Goal: Task Accomplishment & Management: Use online tool/utility

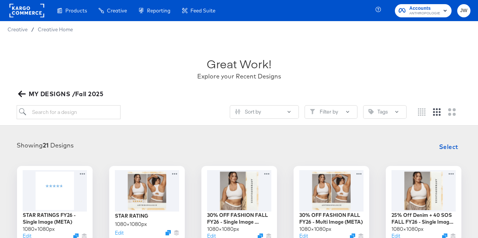
scroll to position [113, 0]
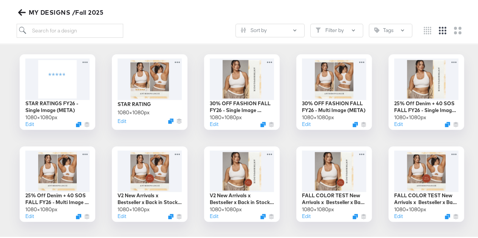
click at [200, 9] on div "MY DESIGNS /Fall 2025" at bounding box center [242, 11] width 450 height 11
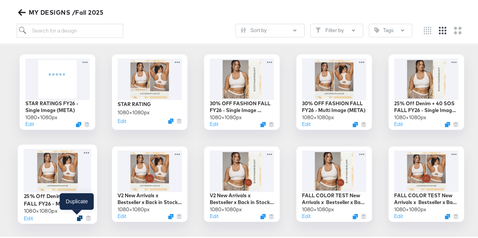
click at [77, 216] on icon "Duplicate" at bounding box center [80, 217] width 6 height 6
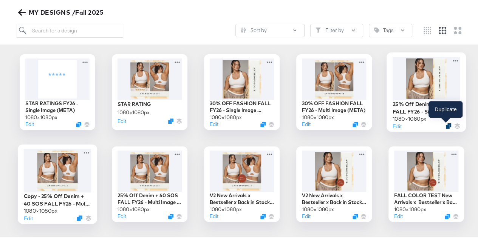
click at [445, 125] on icon "Duplicate" at bounding box center [448, 125] width 6 height 6
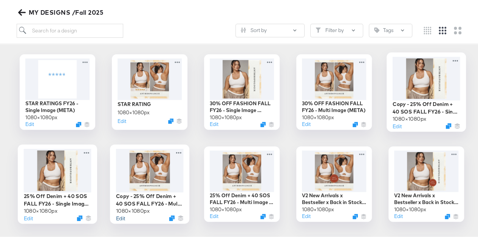
click at [120, 216] on button "Edit" at bounding box center [120, 216] width 9 height 7
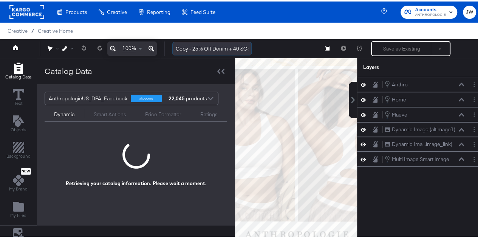
click at [206, 48] on input "Copy - 25% Off Denim + 40 SOS FALL FY26 - Multi Image (META)" at bounding box center [211, 47] width 79 height 14
click at [208, 48] on input "Copy - 25% Off Denim + 40 SOS FALL FY26 - Multi Image (META)" at bounding box center [211, 47] width 79 height 14
type input "40 SOS"
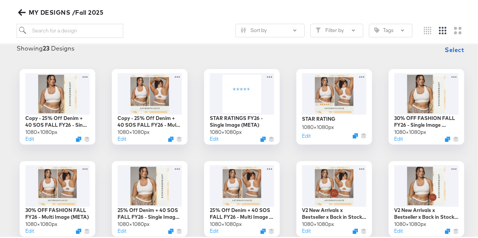
scroll to position [87, 0]
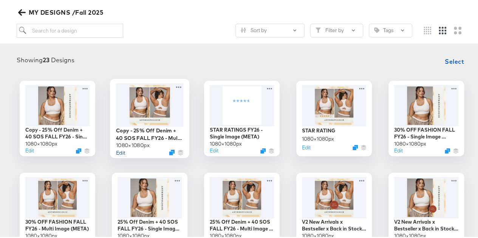
click at [119, 149] on button "Edit" at bounding box center [120, 150] width 9 height 7
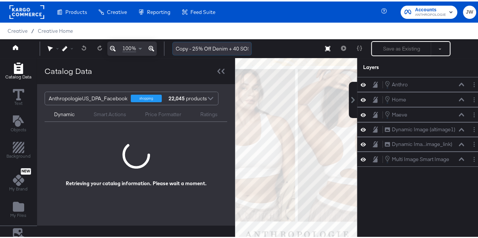
click at [238, 45] on input "Copy - 25% Off Denim + 40 SOS FALL FY26 - Multi Image (META)" at bounding box center [211, 47] width 79 height 14
click at [233, 49] on input "Copy - 25% Off Denim + 40 SOS FALL FY26 - Multi Image (META)" at bounding box center [211, 47] width 79 height 14
drag, startPoint x: 233, startPoint y: 49, endPoint x: 148, endPoint y: 51, distance: 85.4
click at [136, 56] on div "100% Copy - 25% Off Denim + 40 SOS FALL FY26 - Multi Image (META) Save as Exist…" at bounding box center [241, 47] width 483 height 19
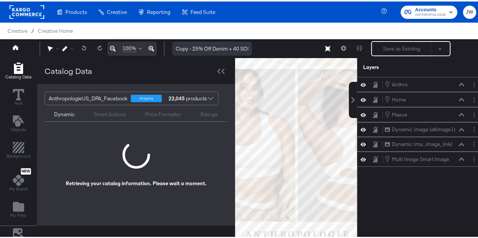
click at [233, 49] on input "Copy - 25% Off Denim + 40 SOS FALL FY26 - Multi Image (META)" at bounding box center [211, 47] width 79 height 14
click at [177, 50] on input "40 SOS FALL FY26 - Multi Image (META)" at bounding box center [211, 47] width 79 height 14
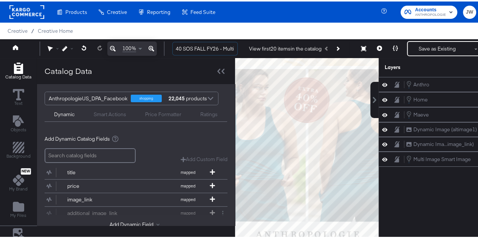
type input "40 SOS FALL FY26 - Multi Image (META)"
click at [430, 216] on div "[PERSON_NAME] Home Home Maeve Maeve Dynamic Image (altimage1) Dynamic Image (al…" at bounding box center [441, 161] width 126 height 170
click at [426, 83] on div "Anthro" at bounding box center [421, 83] width 16 height 7
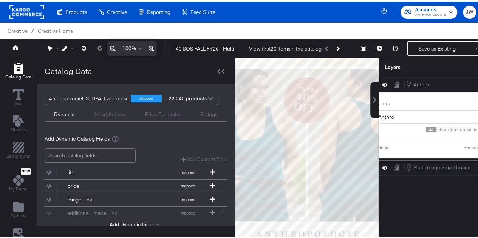
click at [431, 200] on div "Anthro Anthro Name: [PERSON_NAME] 44 characters remaining Cancel Rename Home Ho…" at bounding box center [441, 161] width 126 height 170
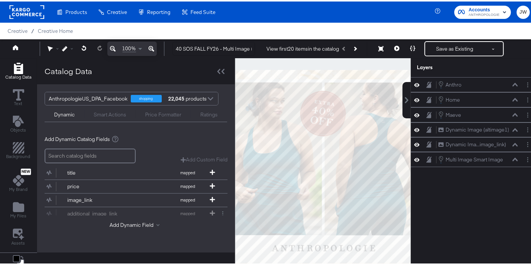
drag, startPoint x: 464, startPoint y: 1, endPoint x: 244, endPoint y: 28, distance: 221.5
click at [244, 28] on div "Creative / Creative Home" at bounding box center [268, 29] width 537 height 17
click at [477, 83] on icon "Layer Options" at bounding box center [527, 83] width 1 height 5
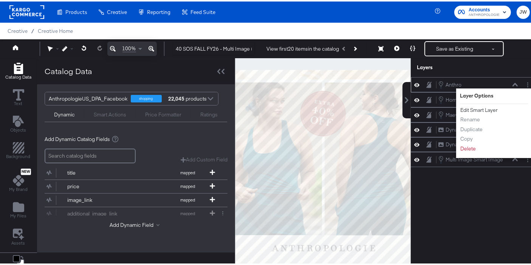
click at [477, 108] on button "Edit Smart Layer" at bounding box center [479, 109] width 38 height 8
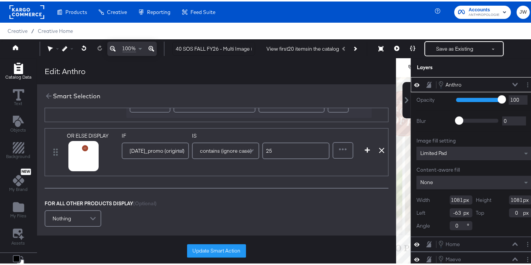
scroll to position [547, 0]
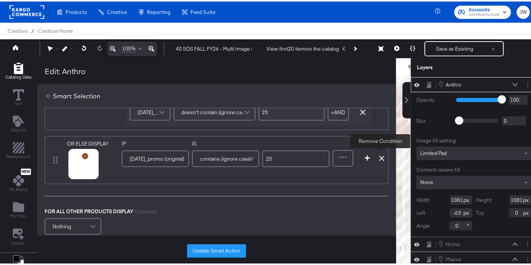
click at [379, 154] on icon at bounding box center [381, 156] width 5 height 5
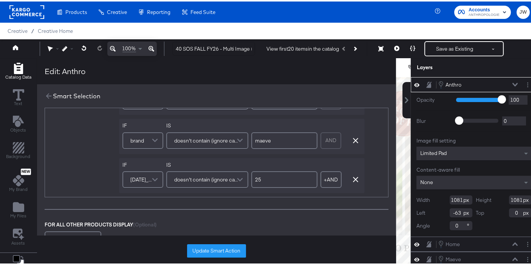
scroll to position [493, 0]
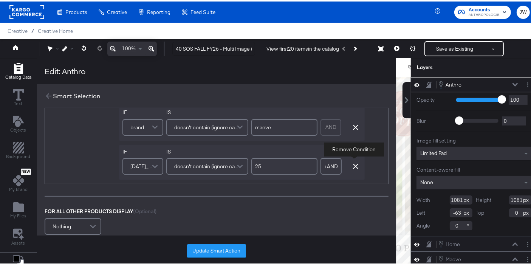
click at [350, 162] on button "button" at bounding box center [355, 164] width 11 height 5
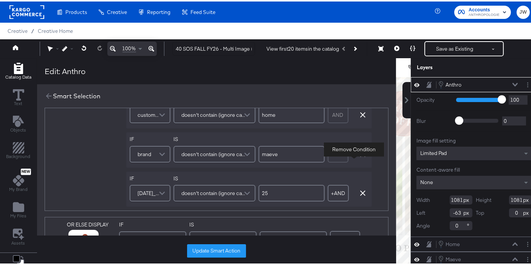
scroll to position [160, 0]
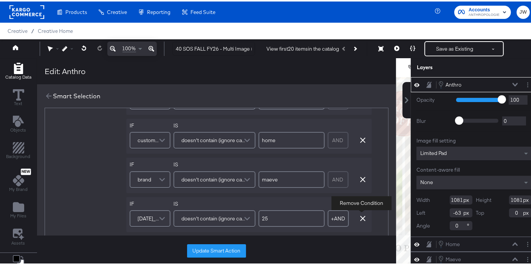
click at [361, 217] on icon "button" at bounding box center [362, 216] width 5 height 5
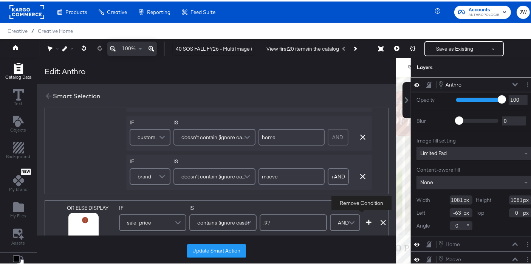
scroll to position [0, 0]
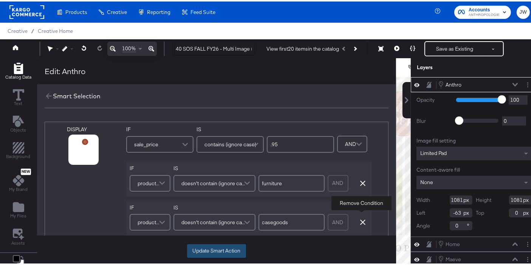
click at [221, 238] on button "Update Smart Action" at bounding box center [216, 249] width 59 height 14
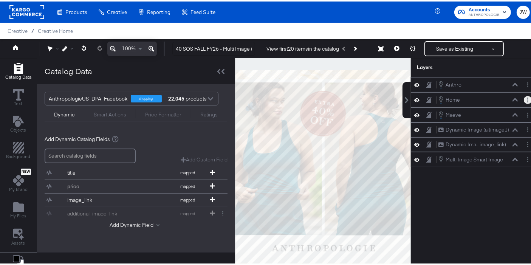
click at [477, 98] on button "Layer Options" at bounding box center [527, 98] width 8 height 8
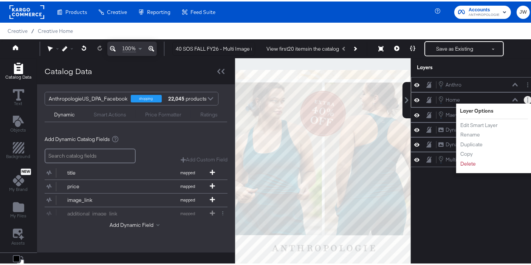
click at [477, 128] on ul "Edit Smart Layer Rename Duplicate Copy Delete" at bounding box center [481, 143] width 42 height 46
click at [470, 120] on button "Edit Smart Layer" at bounding box center [479, 124] width 38 height 8
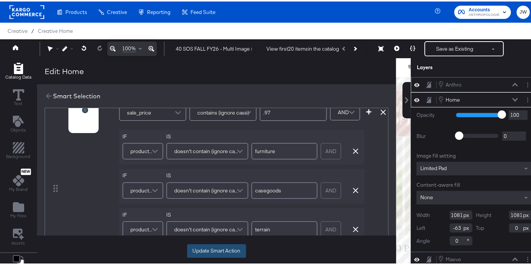
scroll to position [168, 0]
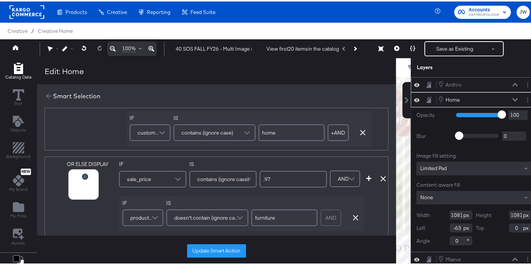
click at [228, 238] on div "Update Smart Action" at bounding box center [216, 249] width 359 height 31
click at [231, 238] on button "Update Smart Action" at bounding box center [216, 249] width 59 height 14
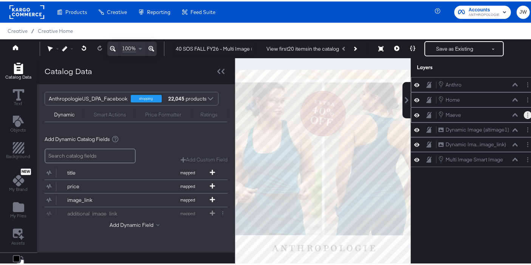
click at [477, 114] on button "Layer Options" at bounding box center [527, 114] width 8 height 8
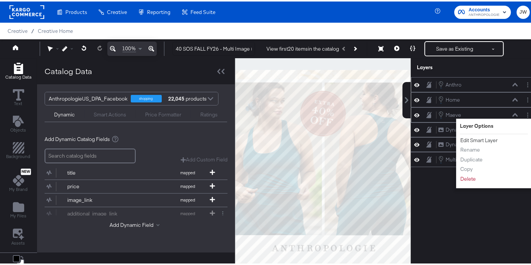
click at [477, 140] on button "Edit Smart Layer" at bounding box center [479, 139] width 38 height 8
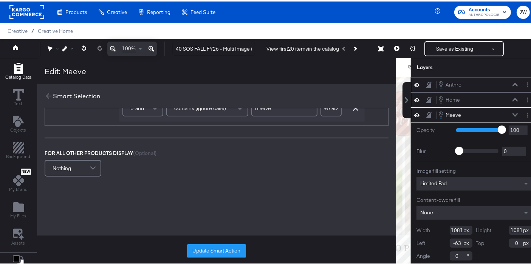
scroll to position [420, 0]
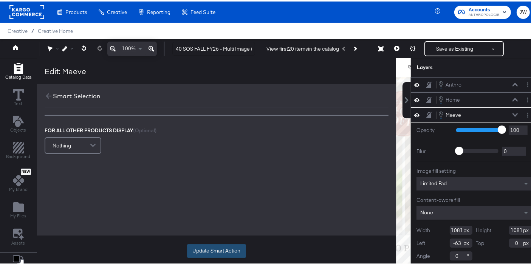
click at [232, 238] on button "Update Smart Action" at bounding box center [216, 249] width 59 height 14
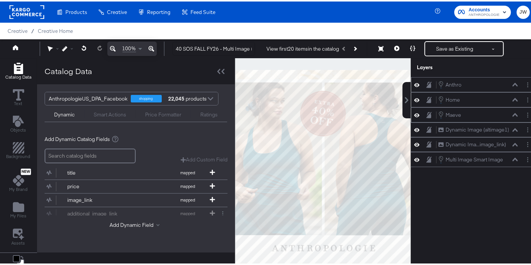
click at [395, 36] on div "Creative / Creative Home" at bounding box center [268, 29] width 537 height 17
click at [394, 49] on icon at bounding box center [396, 46] width 5 height 5
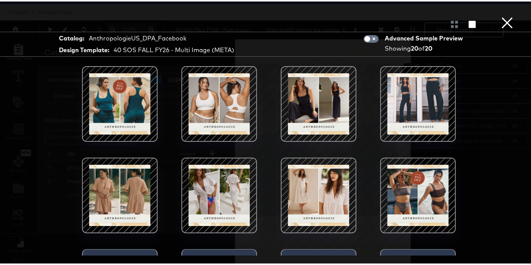
scroll to position [0, 0]
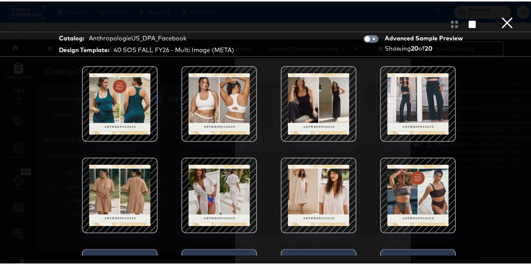
click at [477, 15] on button "×" at bounding box center [506, 7] width 15 height 15
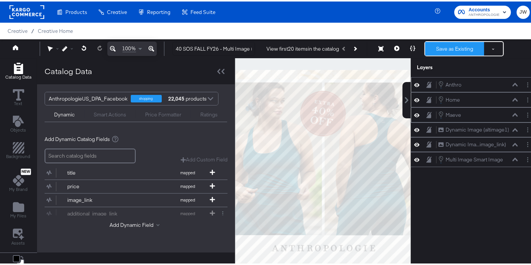
click at [452, 42] on button "Save as Existing" at bounding box center [454, 47] width 59 height 14
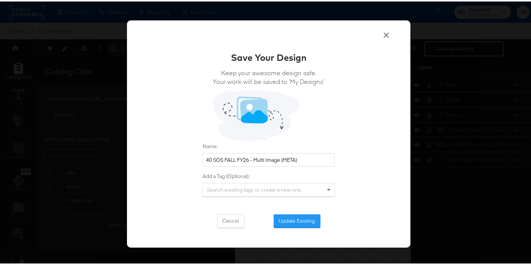
click at [284, 238] on div "Save Your Design Keep your awesome design safe. Your work will be saved to ‘My …" at bounding box center [268, 132] width 537 height 265
click at [300, 219] on button "Update Existing" at bounding box center [296, 220] width 47 height 14
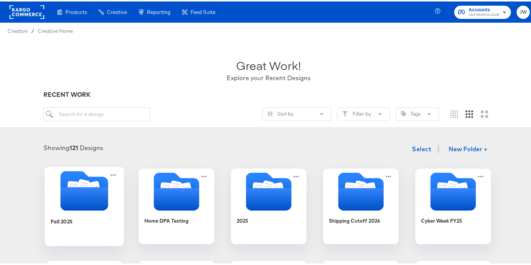
click at [76, 217] on div "Fall 2025" at bounding box center [85, 225] width 68 height 29
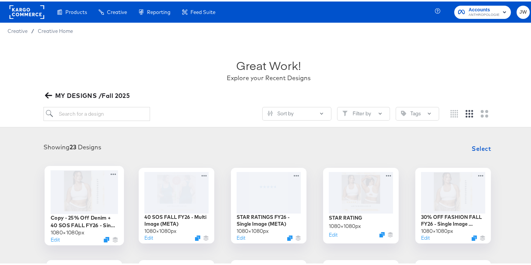
click at [57, 236] on div "Edit" at bounding box center [85, 237] width 68 height 7
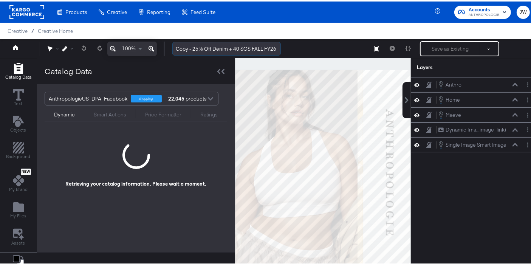
click at [234, 48] on input "Copy - 25% Off Denim + 40 SOS FALL FY26 - Single Image (META)" at bounding box center [226, 47] width 108 height 14
type input "40 SOS FALL FY26 - Single Image (META)"
click at [461, 238] on div "[PERSON_NAME] Home Home [PERSON_NAME] Dynamic Ima...image_link) Dynamic Image (…" at bounding box center [473, 174] width 126 height 197
click at [477, 83] on button "Layer Options" at bounding box center [527, 83] width 8 height 8
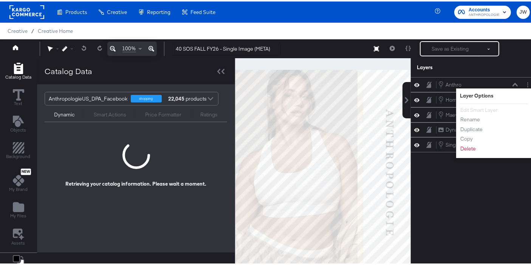
click at [452, 226] on div "Anthro Anthro Layer Options Edit Smart Layer Rename Duplicate Copy Delete Home …" at bounding box center [473, 174] width 126 height 197
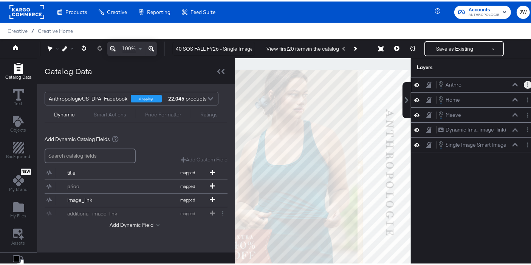
click at [477, 83] on circle "Layer Options" at bounding box center [527, 83] width 1 height 1
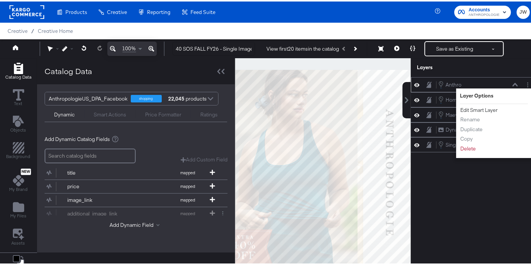
click at [477, 107] on button "Edit Smart Layer" at bounding box center [479, 109] width 38 height 8
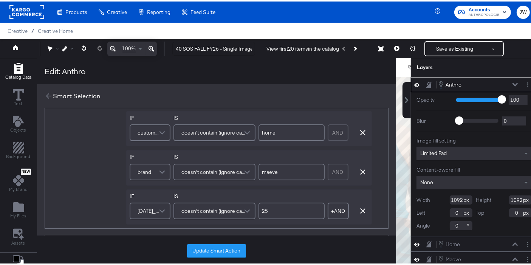
scroll to position [210, 0]
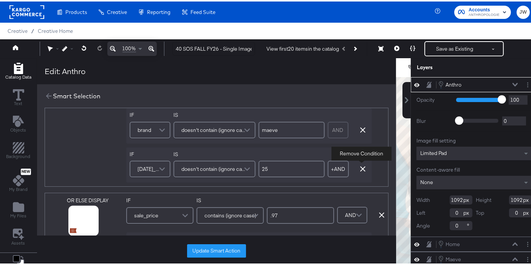
click at [361, 165] on icon "button" at bounding box center [362, 167] width 5 height 5
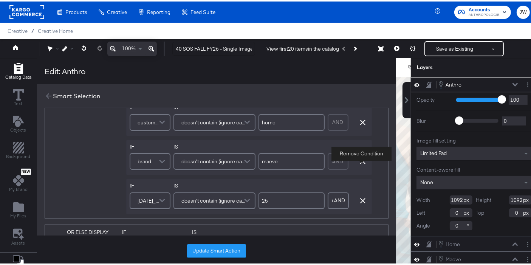
scroll to position [461, 0]
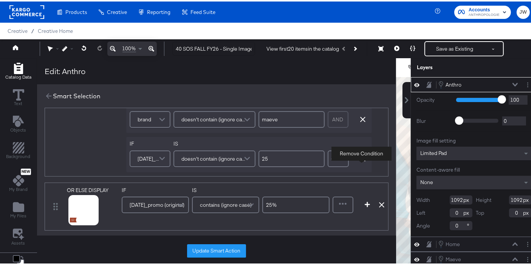
click at [376, 128] on div "OR ELSE DISPLAY link mapped image_link mapped additional_image_link mapped anth…" at bounding box center [217, 37] width 344 height 275
click at [360, 148] on div "+ AND Add AND Condition Remove Condition" at bounding box center [347, 157] width 41 height 20
click at [362, 154] on icon "button" at bounding box center [362, 156] width 5 height 5
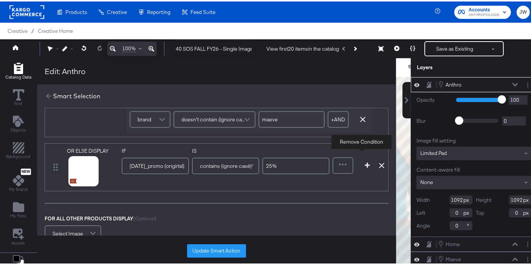
scroll to position [423, 0]
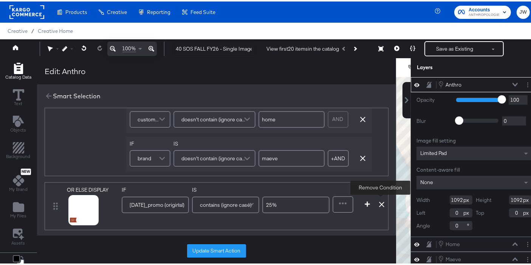
click at [381, 200] on icon at bounding box center [381, 202] width 5 height 5
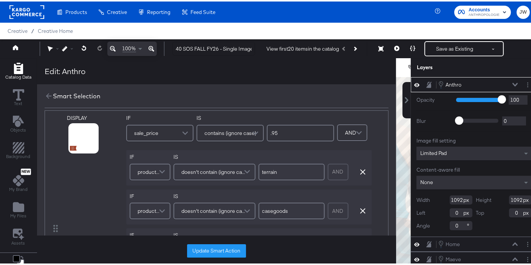
scroll to position [0, 0]
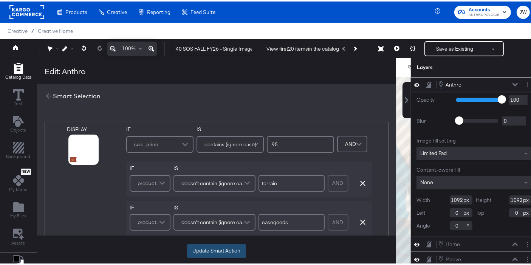
click at [227, 238] on button "Update Smart Action" at bounding box center [216, 249] width 59 height 14
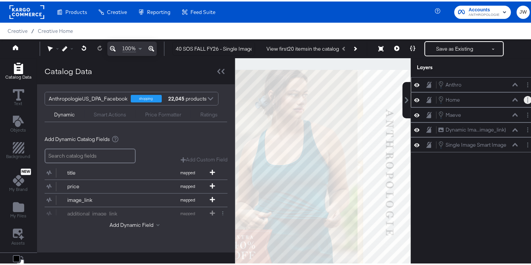
click at [477, 96] on button "Layer Options" at bounding box center [527, 98] width 8 height 8
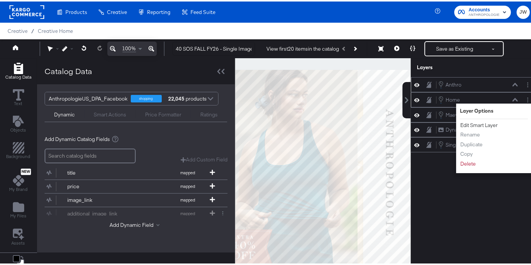
click at [477, 121] on button "Edit Smart Layer" at bounding box center [479, 124] width 38 height 8
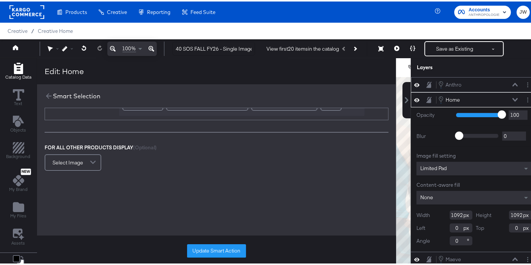
scroll to position [420, 0]
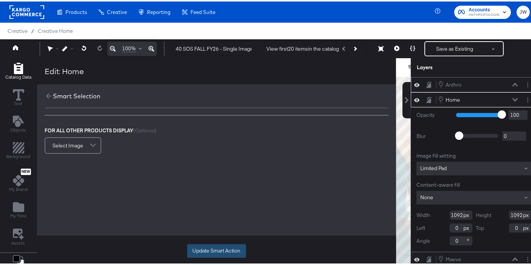
click at [238, 238] on button "Update Smart Action" at bounding box center [216, 249] width 59 height 14
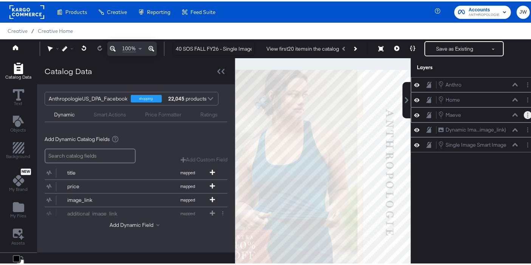
click at [477, 114] on button "Layer Options" at bounding box center [527, 114] width 8 height 8
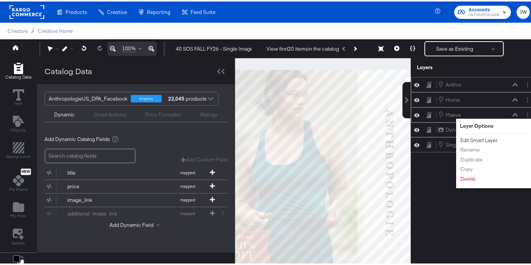
click at [477, 136] on button "Edit Smart Layer" at bounding box center [479, 139] width 38 height 8
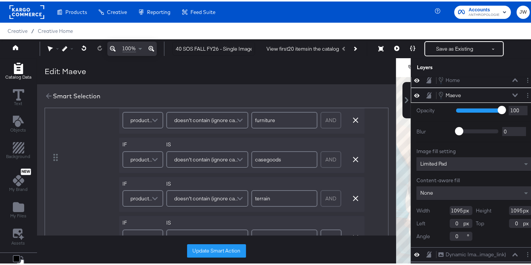
scroll to position [253, 0]
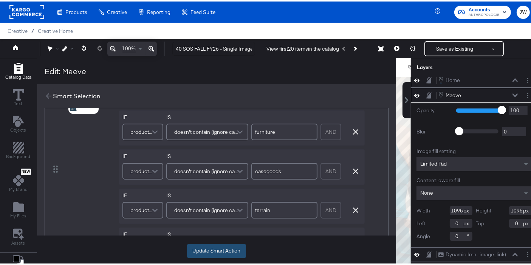
click at [224, 238] on button "Update Smart Action" at bounding box center [216, 249] width 59 height 14
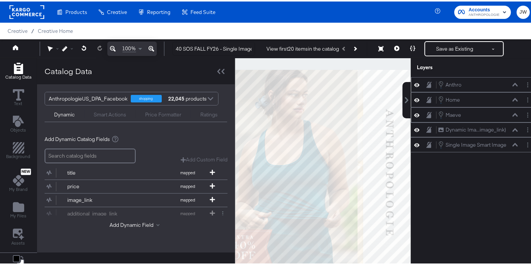
scroll to position [0, 0]
click at [394, 46] on icon at bounding box center [396, 46] width 5 height 5
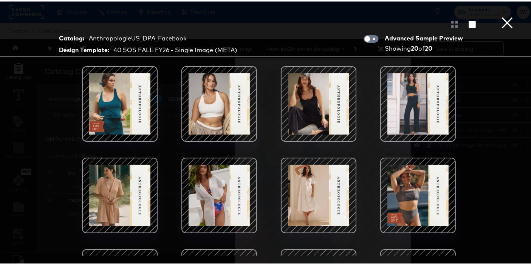
click at [477, 15] on button "×" at bounding box center [506, 7] width 15 height 15
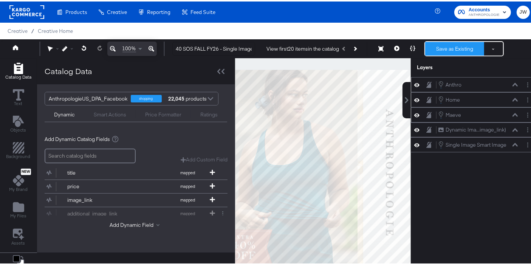
click at [451, 42] on button "Save as Existing" at bounding box center [454, 47] width 59 height 14
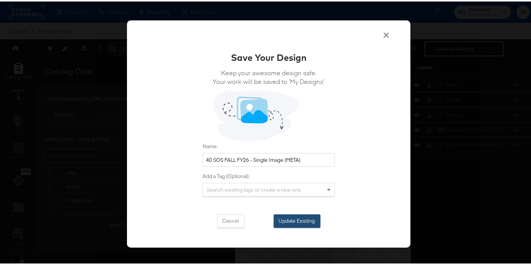
click at [303, 219] on button "Update Existing" at bounding box center [296, 220] width 47 height 14
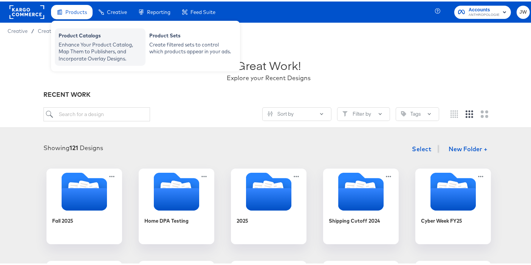
click at [97, 42] on div "Enhance Your Product Catalog, Map Them to Publishers, and Incorporate Overlay D…" at bounding box center [100, 50] width 83 height 21
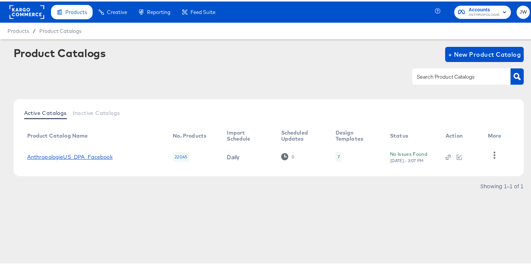
click at [97, 152] on link "AnthropologieUS_DPA_Facebook" at bounding box center [69, 155] width 85 height 6
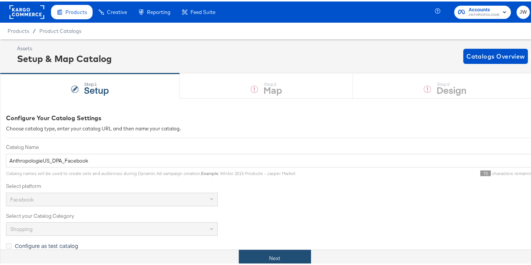
click at [281, 238] on button "Next" at bounding box center [275, 256] width 72 height 17
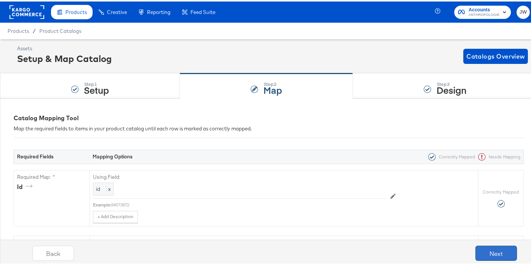
click at [477, 238] on button "Next" at bounding box center [496, 251] width 42 height 15
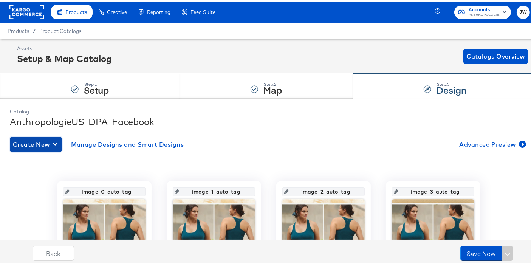
click at [51, 143] on span "Create New" at bounding box center [36, 142] width 46 height 11
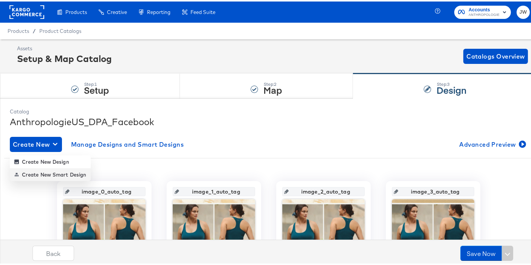
click at [65, 174] on div "Create New Smart Design" at bounding box center [50, 173] width 72 height 6
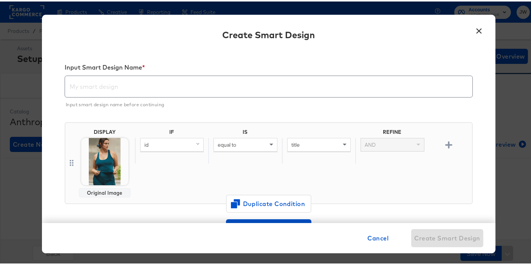
click at [178, 146] on div "id" at bounding box center [171, 143] width 63 height 13
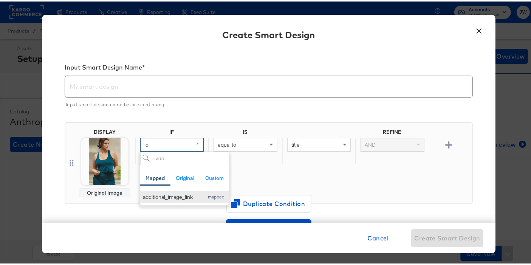
type input "add"
click at [179, 192] on div "additional_image_link" at bounding box center [171, 195] width 57 height 7
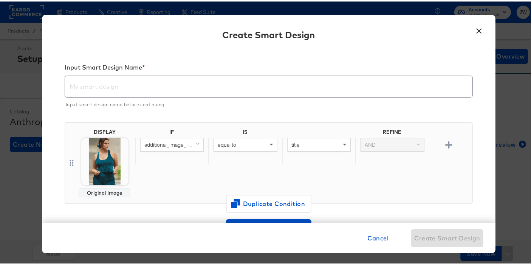
click at [249, 143] on div "equal to" at bounding box center [245, 143] width 63 height 13
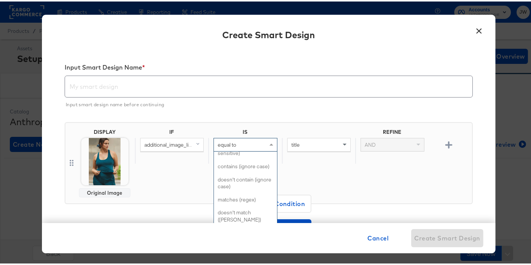
scroll to position [335, 0]
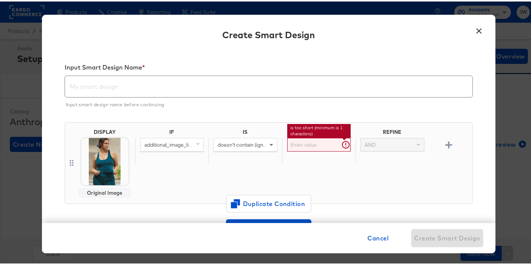
click at [313, 146] on input "text" at bounding box center [318, 143] width 63 height 14
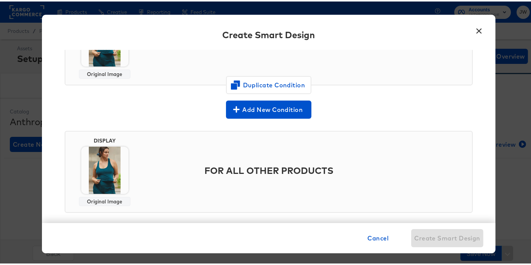
scroll to position [126, 0]
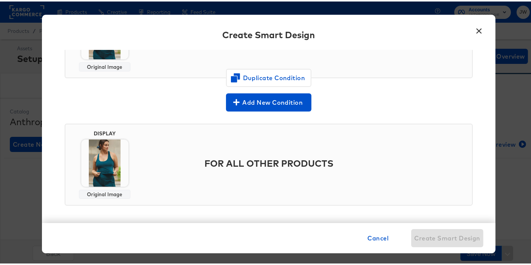
type input "http"
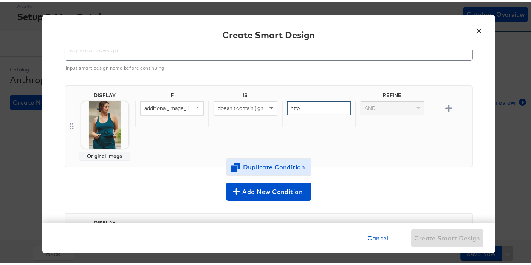
scroll to position [49, 0]
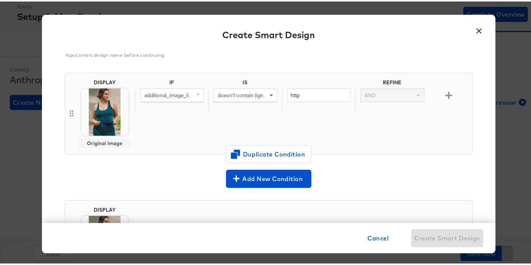
click at [244, 95] on span "doesn't contain (ignore case)" at bounding box center [251, 93] width 68 height 7
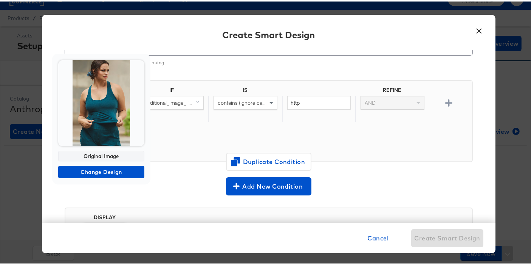
scroll to position [0, 0]
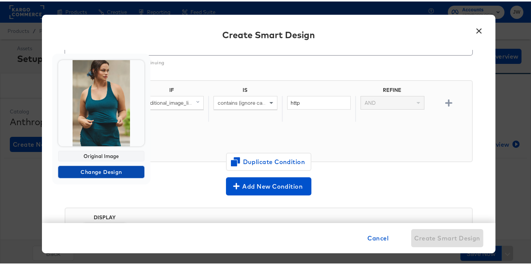
click at [119, 171] on span "Change Design" at bounding box center [101, 170] width 80 height 9
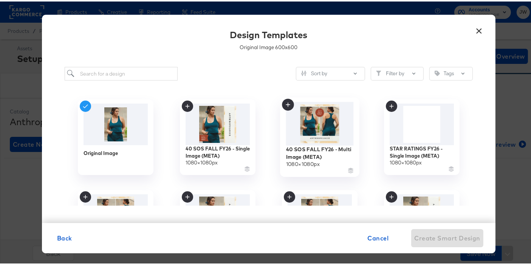
click at [316, 119] on img at bounding box center [320, 121] width 68 height 43
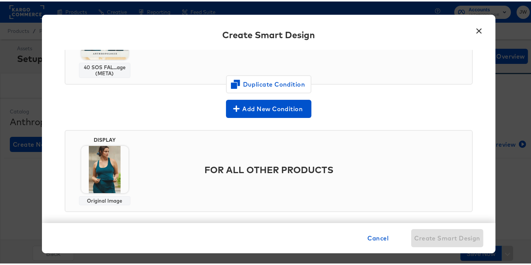
scroll to position [126, 0]
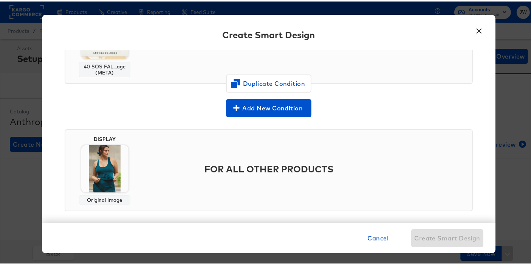
click at [111, 195] on div "Original Image" at bounding box center [104, 198] width 45 height 6
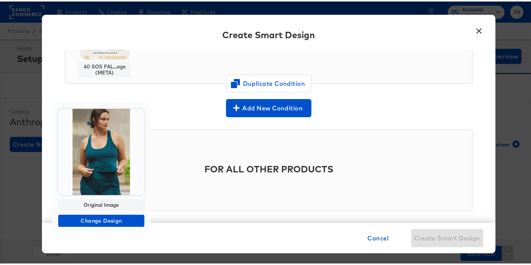
click at [99, 164] on body "Products Products Product Catalogs Enhance Your Product Catalog, Map Them to Pu…" at bounding box center [268, 250] width 537 height 501
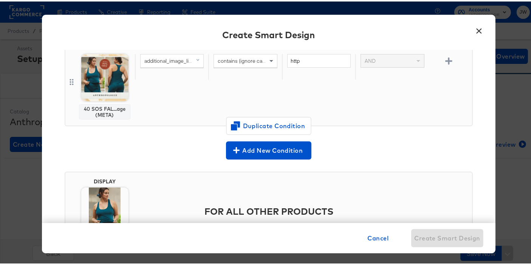
scroll to position [132, 0]
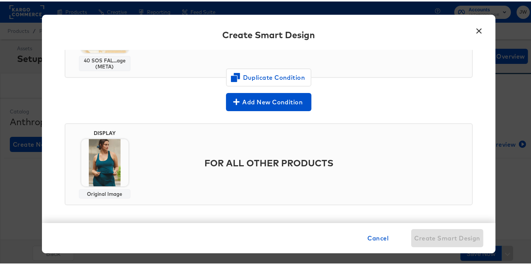
click at [105, 141] on img at bounding box center [104, 160] width 47 height 47
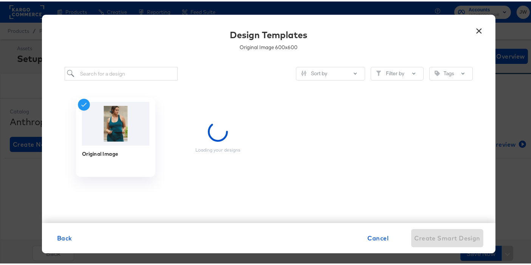
scroll to position [0, 0]
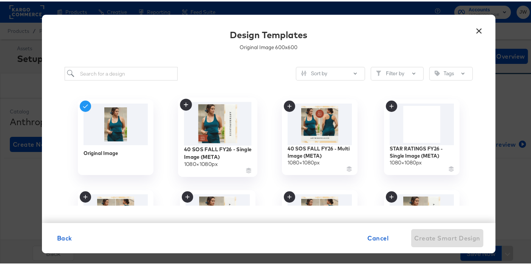
click at [219, 125] on img at bounding box center [218, 121] width 68 height 43
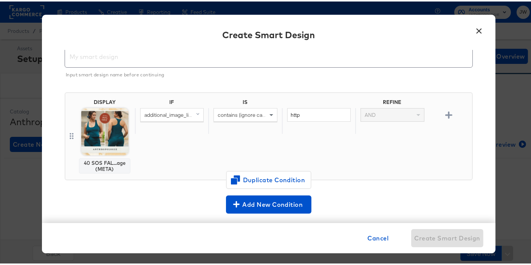
scroll to position [12, 0]
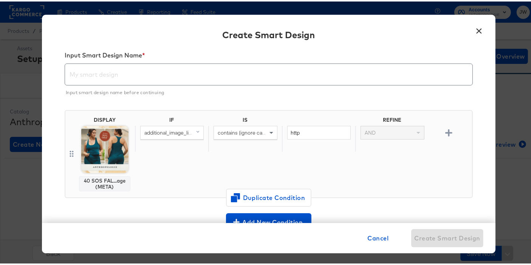
click at [184, 82] on div at bounding box center [269, 73] width 408 height 22
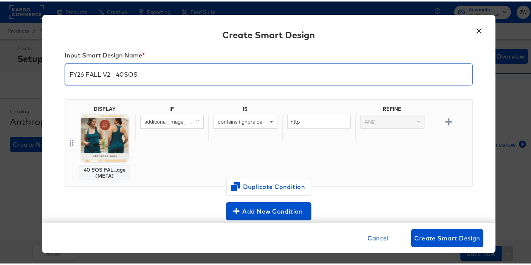
click at [122, 74] on input "FY26 FALL V2 - 40SOS" at bounding box center [268, 69] width 407 height 21
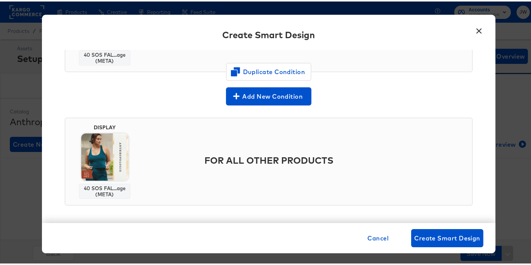
scroll to position [127, 0]
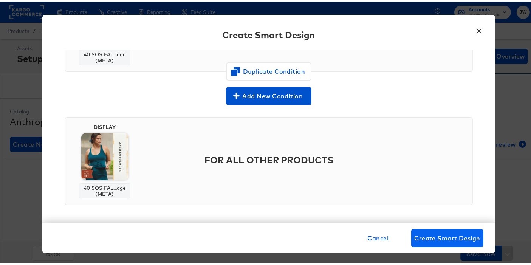
type input "FY26 FALL V2 - 40 SOS"
click at [463, 239] on span "Create Smart Design" at bounding box center [447, 236] width 66 height 11
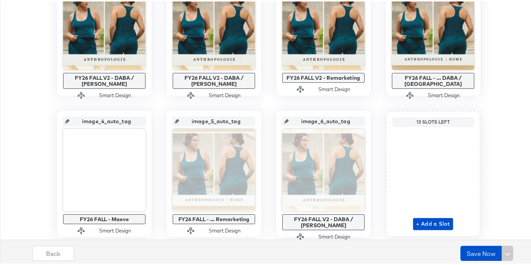
scroll to position [169, 0]
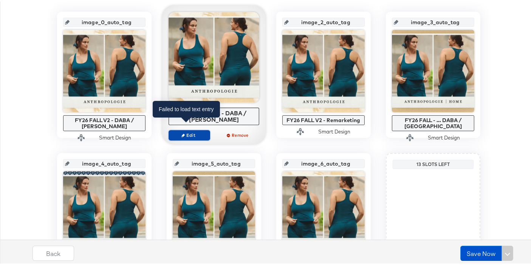
click at [190, 129] on button "Edit" at bounding box center [189, 133] width 42 height 11
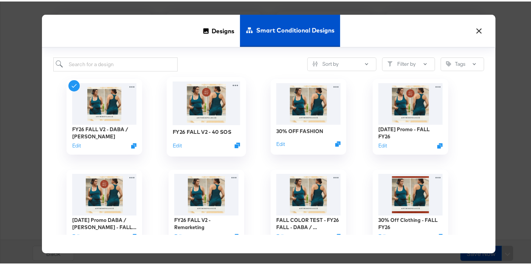
click at [205, 106] on img at bounding box center [207, 101] width 68 height 43
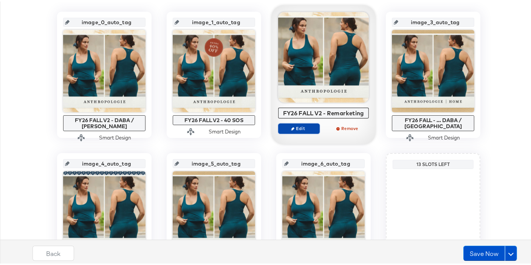
click at [299, 126] on span "Edit" at bounding box center [298, 127] width 35 height 6
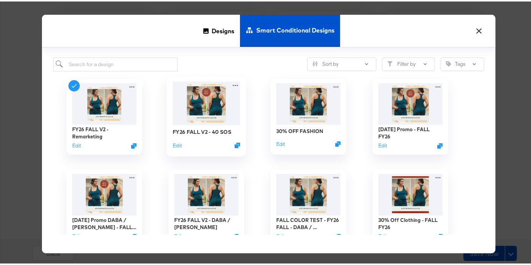
click at [224, 120] on img at bounding box center [207, 101] width 68 height 43
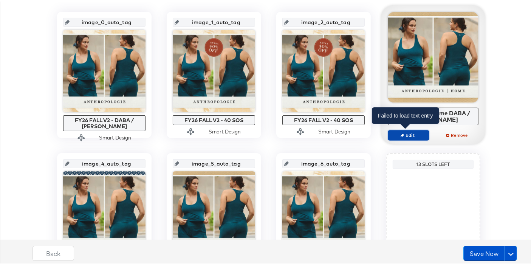
click at [405, 133] on span "Edit" at bounding box center [408, 134] width 35 height 6
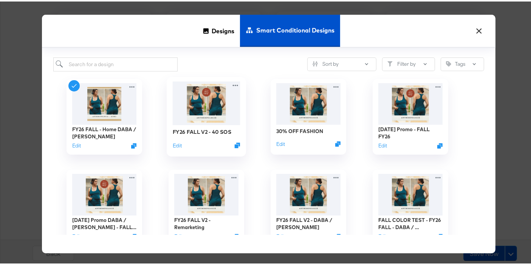
click at [198, 93] on img at bounding box center [207, 101] width 68 height 43
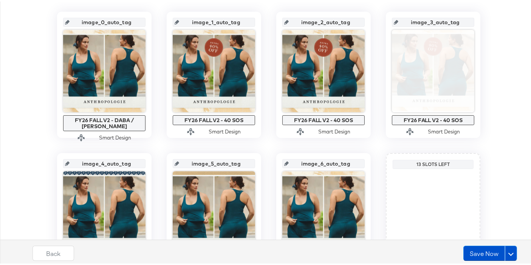
scroll to position [236, 0]
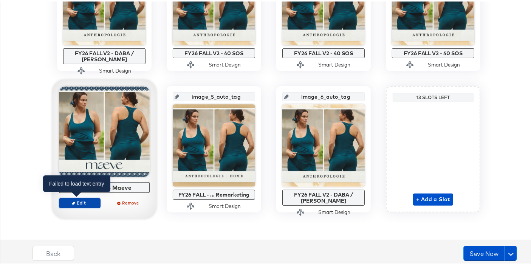
click at [90, 201] on span "Edit" at bounding box center [79, 201] width 35 height 6
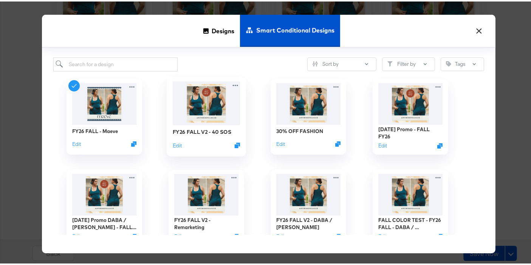
click at [193, 108] on img at bounding box center [207, 101] width 68 height 43
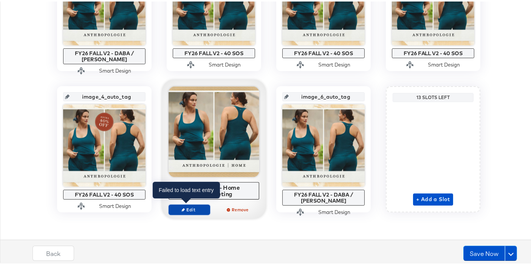
click at [197, 205] on span "Edit" at bounding box center [189, 208] width 35 height 6
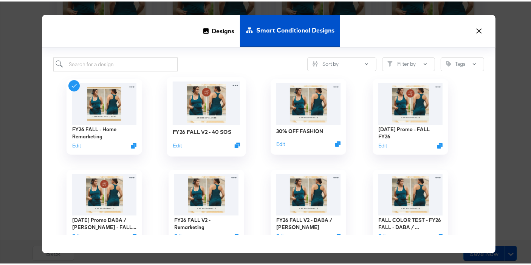
click at [193, 116] on img at bounding box center [207, 101] width 68 height 43
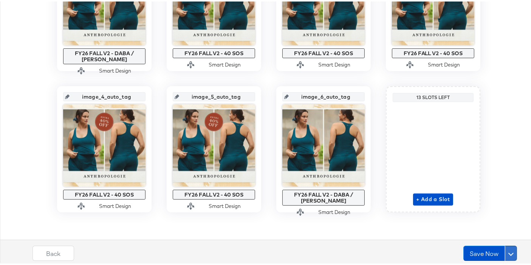
click at [509, 248] on button at bounding box center [510, 251] width 12 height 15
click at [502, 231] on button "Schedule Save" at bounding box center [490, 237] width 54 height 14
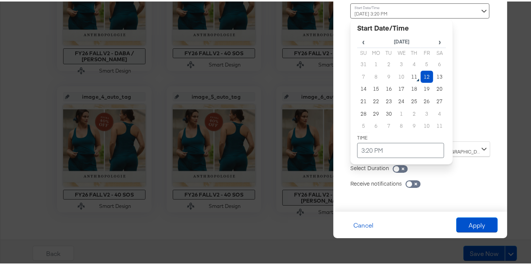
click at [443, 130] on div "September 12th 2025 3:20 PM ‹ September 2025 › Su Mo Tu We Th Fr Sa 31 1 2 3 4 …" at bounding box center [401, 68] width 102 height 132
click at [423, 77] on td "12" at bounding box center [426, 75] width 13 height 12
click at [359, 149] on td "3:20 PM" at bounding box center [400, 148] width 87 height 15
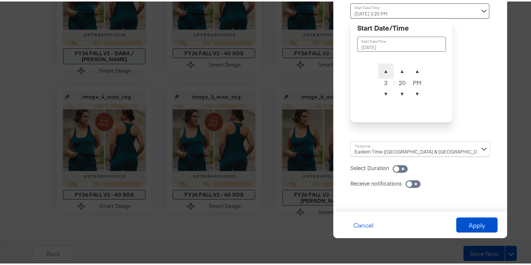
click at [378, 72] on span "▲" at bounding box center [385, 69] width 15 height 15
click at [378, 89] on span "▼" at bounding box center [385, 92] width 15 height 15
click at [378, 91] on span "▼" at bounding box center [385, 92] width 15 height 15
click at [378, 93] on span "▼" at bounding box center [385, 92] width 15 height 15
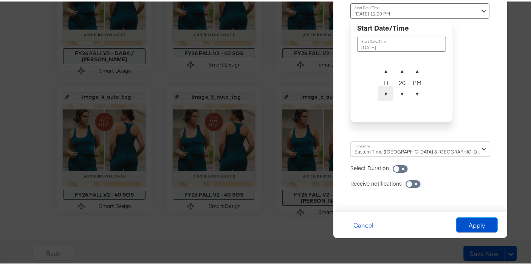
click at [378, 93] on span "▼" at bounding box center [385, 92] width 15 height 15
click at [378, 69] on span "▲" at bounding box center [385, 69] width 15 height 15
click at [394, 73] on span "▲" at bounding box center [401, 69] width 15 height 15
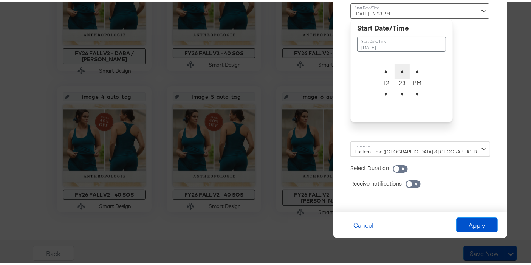
click at [394, 73] on span "▲" at bounding box center [401, 69] width 15 height 15
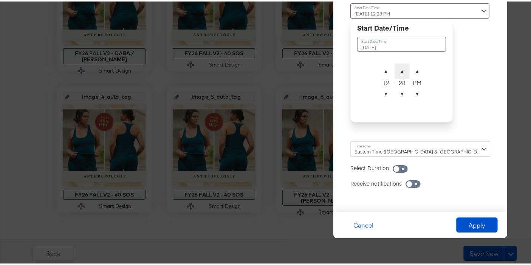
click at [394, 73] on span "▲" at bounding box center [401, 69] width 15 height 15
click at [394, 72] on span "▲" at bounding box center [401, 69] width 15 height 15
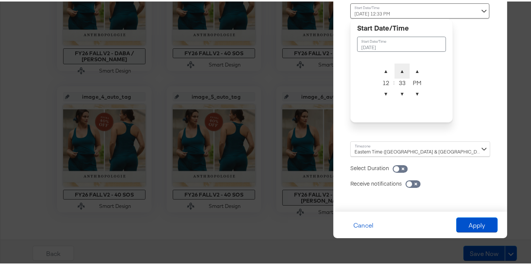
click at [394, 72] on span "▲" at bounding box center [401, 69] width 15 height 15
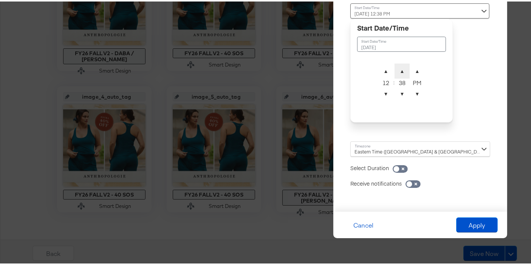
click at [394, 71] on span "▲" at bounding box center [401, 69] width 15 height 15
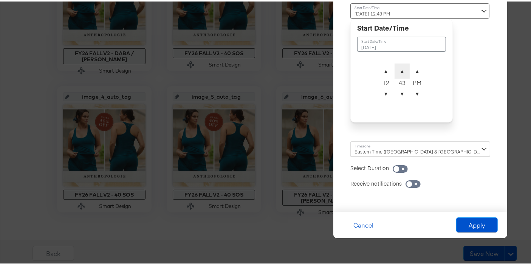
click at [394, 71] on span "▲" at bounding box center [401, 69] width 15 height 15
click at [394, 70] on span "▲" at bounding box center [401, 69] width 15 height 15
click at [394, 69] on span "▲" at bounding box center [401, 69] width 15 height 15
click at [394, 68] on span "▲" at bounding box center [401, 69] width 15 height 15
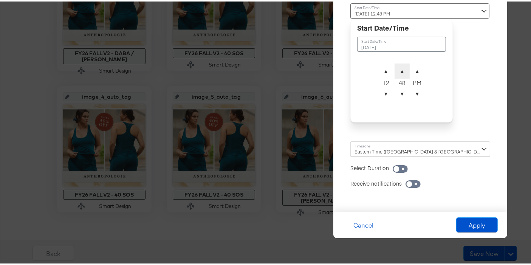
click at [394, 68] on span "▲" at bounding box center [401, 69] width 15 height 15
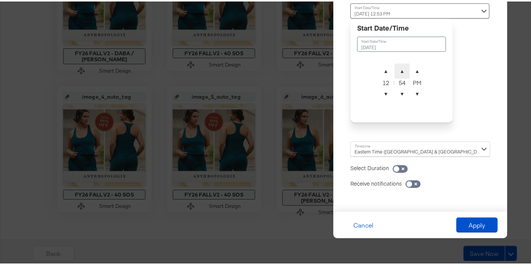
click at [394, 68] on span "▲" at bounding box center [401, 69] width 15 height 15
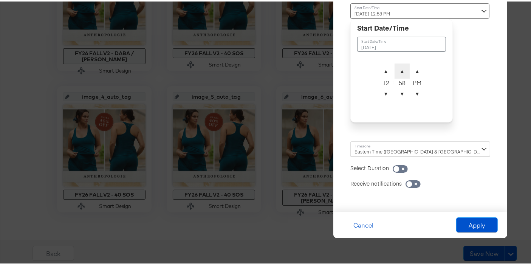
click at [394, 68] on span "▲" at bounding box center [401, 69] width 15 height 15
type input "September 12th 2025 12:01 AM"
click at [409, 85] on span "▼" at bounding box center [416, 92] width 15 height 15
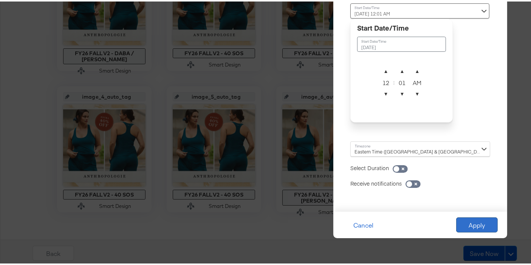
click at [474, 223] on button "Apply" at bounding box center [477, 223] width 42 height 15
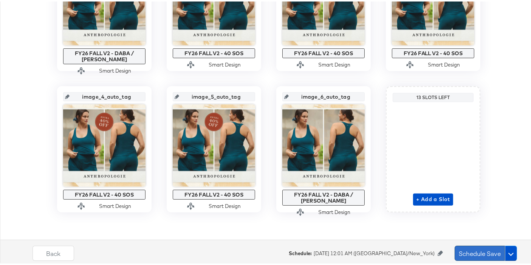
click at [466, 250] on button "Schedule Save" at bounding box center [479, 251] width 50 height 15
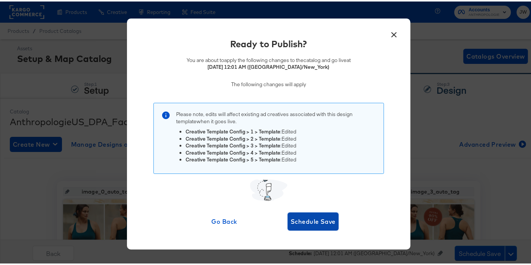
click at [321, 218] on span "Schedule Save" at bounding box center [312, 219] width 45 height 11
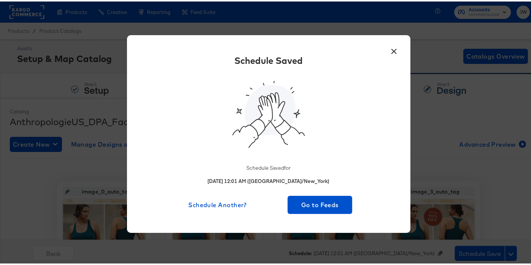
click at [387, 51] on button "×" at bounding box center [394, 48] width 14 height 14
